Goal: Task Accomplishment & Management: Use online tool/utility

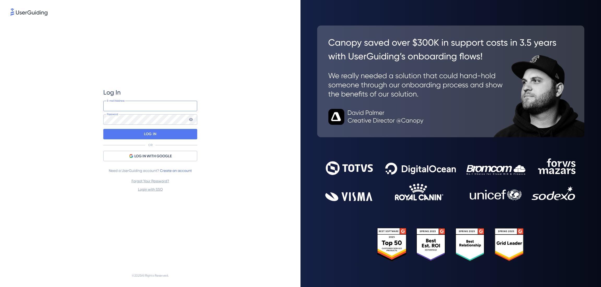
type input "[EMAIL_ADDRESS][DOMAIN_NAME]"
click at [183, 137] on div "LOG IN" at bounding box center [150, 134] width 94 height 10
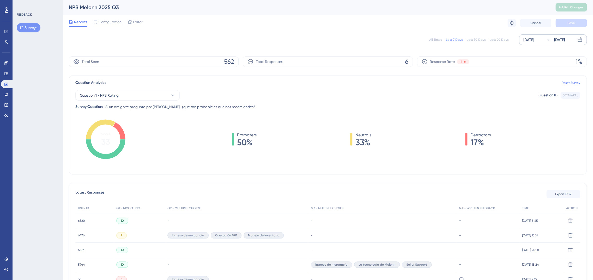
click at [534, 38] on div "[DATE]" at bounding box center [528, 40] width 11 height 6
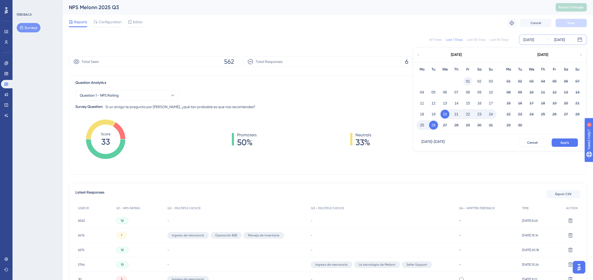
click at [465, 81] on button "01" at bounding box center [467, 81] width 9 height 9
click at [570, 143] on button "Apply" at bounding box center [565, 142] width 26 height 8
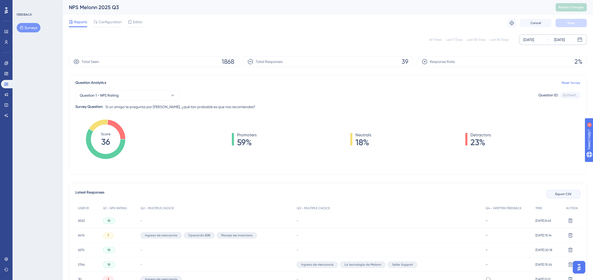
click at [572, 192] on button "Export CSV" at bounding box center [563, 194] width 34 height 8
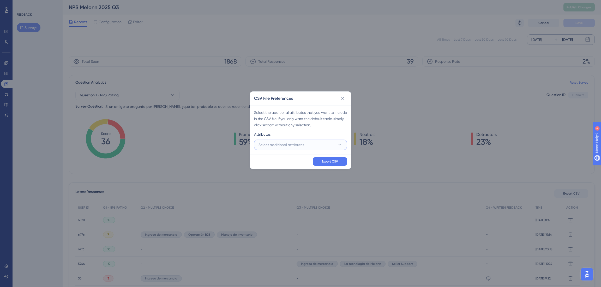
click at [328, 148] on button "Select additional attributes" at bounding box center [300, 145] width 93 height 10
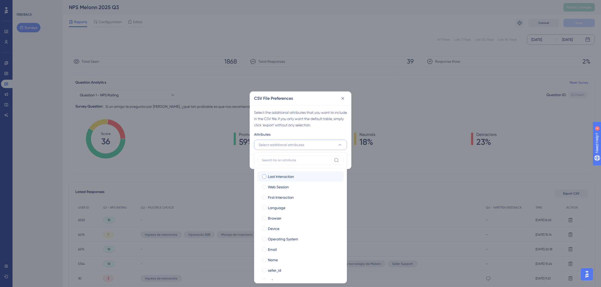
click at [298, 177] on div "Last Interaction" at bounding box center [303, 177] width 71 height 6
checkbox input "true"
click at [291, 195] on span "First Interaction" at bounding box center [281, 198] width 26 height 6
checkbox input "true"
click at [286, 187] on span "Web Session" at bounding box center [278, 187] width 21 height 6
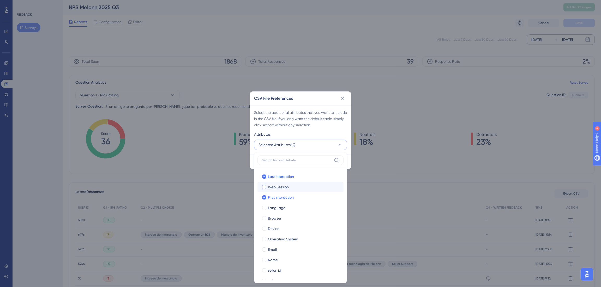
checkbox input "true"
drag, startPoint x: 280, startPoint y: 208, endPoint x: 280, endPoint y: 213, distance: 5.3
click at [280, 209] on span "Language" at bounding box center [276, 208] width 17 height 6
checkbox input "true"
drag, startPoint x: 278, startPoint y: 215, endPoint x: 278, endPoint y: 219, distance: 3.2
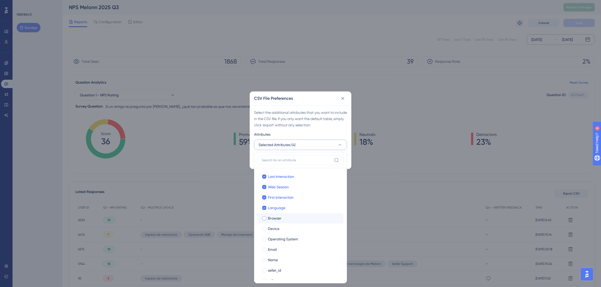
click at [278, 216] on span "Browser" at bounding box center [275, 218] width 14 height 6
checkbox input "true"
click at [276, 227] on span "Device" at bounding box center [273, 229] width 11 height 6
checkbox input "true"
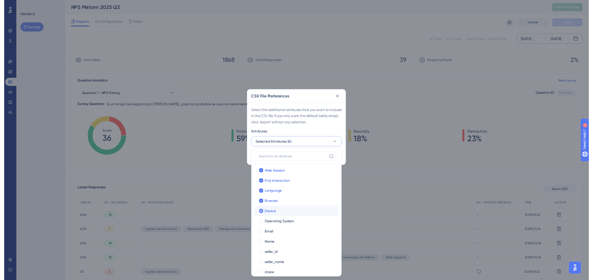
scroll to position [19, 0]
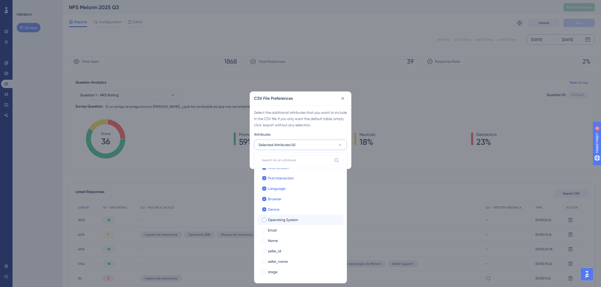
click at [279, 222] on span "Operating System" at bounding box center [283, 220] width 30 height 6
checkbox input "true"
click at [279, 230] on div "Email" at bounding box center [303, 230] width 71 height 6
checkbox input "true"
click at [277, 238] on span "Name" at bounding box center [273, 241] width 10 height 6
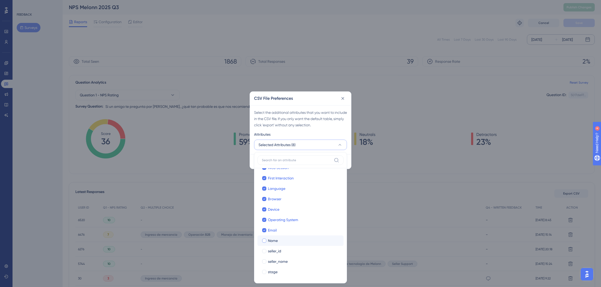
checkbox input "true"
click at [276, 248] on span "seller_id" at bounding box center [274, 251] width 13 height 6
checkbox input "true"
drag, startPoint x: 276, startPoint y: 258, endPoint x: 275, endPoint y: 265, distance: 6.9
click at [275, 260] on label "seller_name seller_name" at bounding box center [300, 262] width 86 height 10
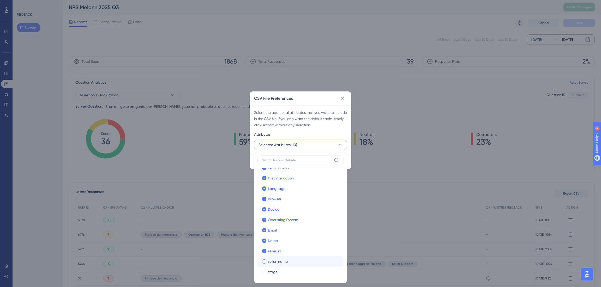
click at [264, 281] on input "seller_name" at bounding box center [264, 281] width 0 height 0
click at [274, 269] on label "stage stage" at bounding box center [300, 272] width 86 height 10
click at [264, 287] on input "stage" at bounding box center [264, 292] width 0 height 0
checkbox input "true"
checkbox input "false"
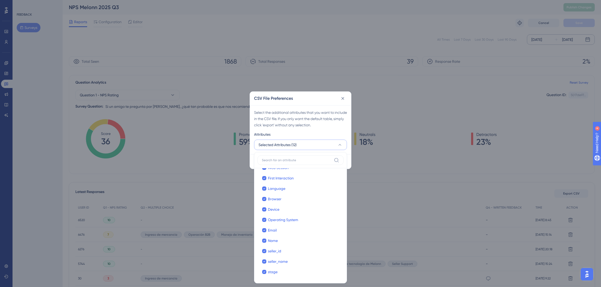
click at [308, 133] on div "Attributes" at bounding box center [300, 135] width 93 height 8
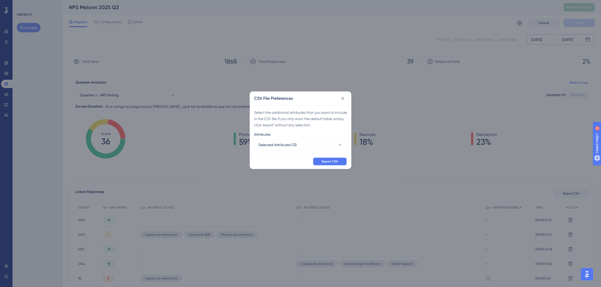
click at [335, 160] on span "Export CSV" at bounding box center [330, 162] width 16 height 4
